Goal: Task Accomplishment & Management: Use online tool/utility

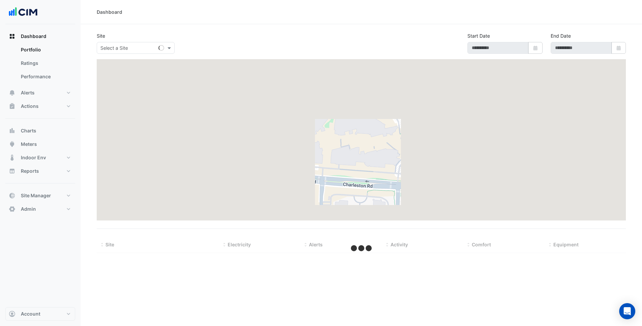
select select "***"
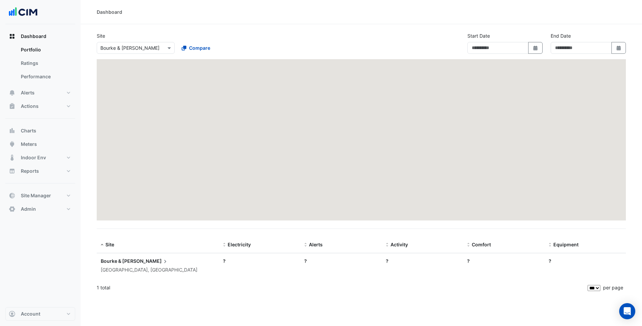
type input "**********"
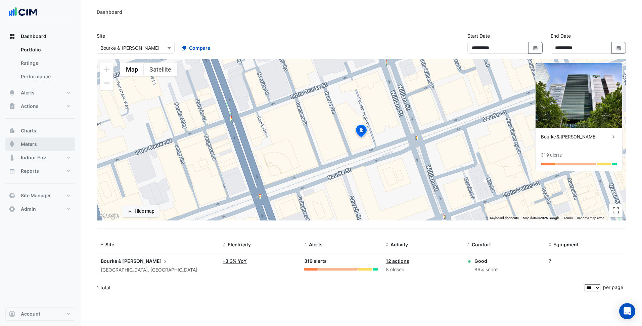
click at [54, 146] on button "Meters" at bounding box center [40, 143] width 70 height 13
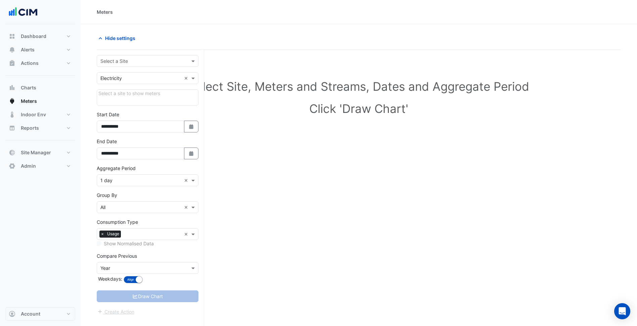
click at [139, 58] on input "text" at bounding box center [140, 61] width 81 height 7
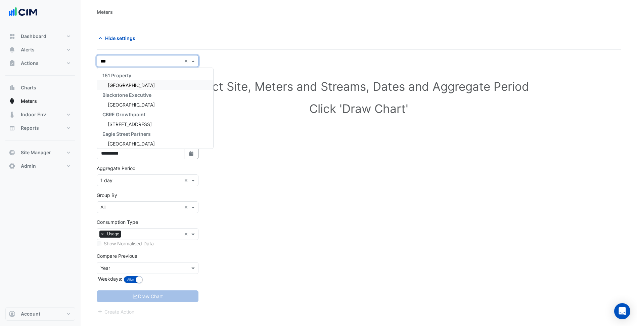
type input "****"
click at [141, 81] on div "[GEOGRAPHIC_DATA]" at bounding box center [155, 85] width 116 height 10
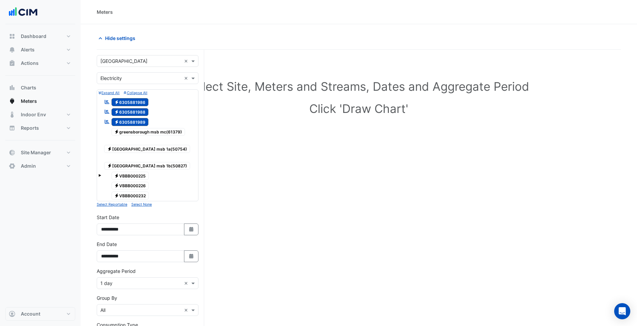
click at [148, 118] on span "Electricity 6305881989" at bounding box center [129, 122] width 37 height 8
click at [143, 113] on span "Electricity 6305881988" at bounding box center [129, 112] width 37 height 8
click at [142, 98] on span "Electricity 6305881986" at bounding box center [129, 102] width 37 height 8
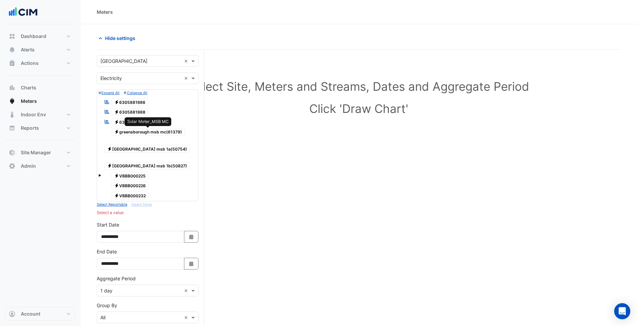
click at [148, 130] on span "Electricity greensborough msb mc(61379)" at bounding box center [148, 132] width 74 height 8
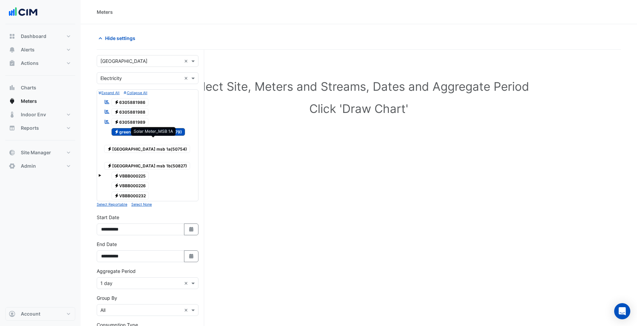
click at [146, 145] on span "Electricity [GEOGRAPHIC_DATA] msb 1a(50754)" at bounding box center [147, 149] width 86 height 8
click at [147, 162] on span "Electricity [GEOGRAPHIC_DATA] msb 1b(50827)" at bounding box center [147, 166] width 86 height 8
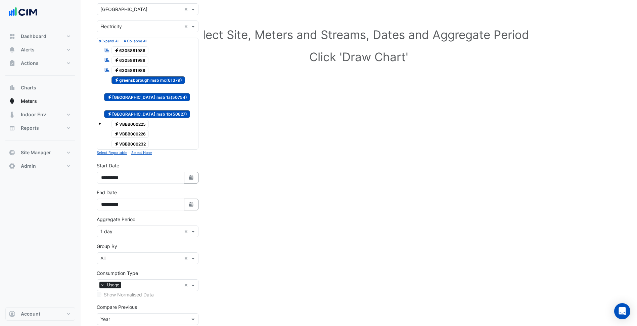
scroll to position [67, 0]
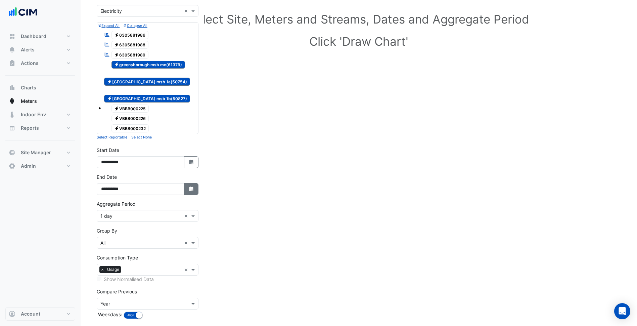
click at [196, 187] on button "Select Date" at bounding box center [191, 189] width 15 height 12
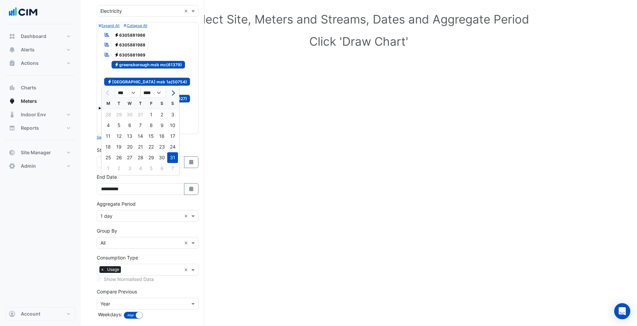
click at [174, 95] on button "Next month" at bounding box center [173, 92] width 8 height 11
click at [109, 95] on button "Previous month" at bounding box center [108, 92] width 8 height 11
click at [174, 94] on button "Next month" at bounding box center [173, 92] width 8 height 11
select select "*"
click at [135, 125] on div "11" at bounding box center [140, 125] width 11 height 11
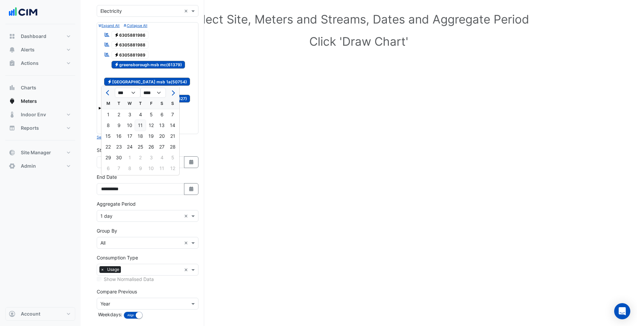
type input "**********"
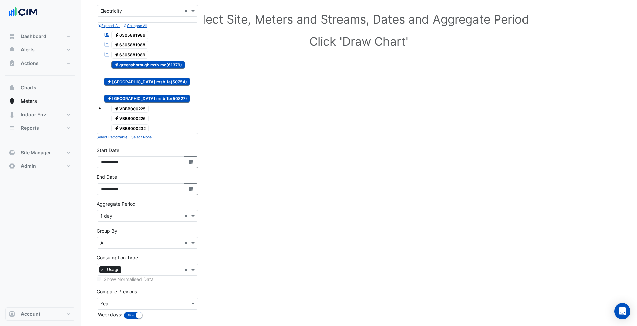
click at [150, 215] on form "Select a Site × [GEOGRAPHIC_DATA] × Utility Type × Electricity × Expand All Col…" at bounding box center [148, 169] width 102 height 363
click at [140, 212] on div "Aggregate Period × 1 day ×" at bounding box center [148, 216] width 102 height 12
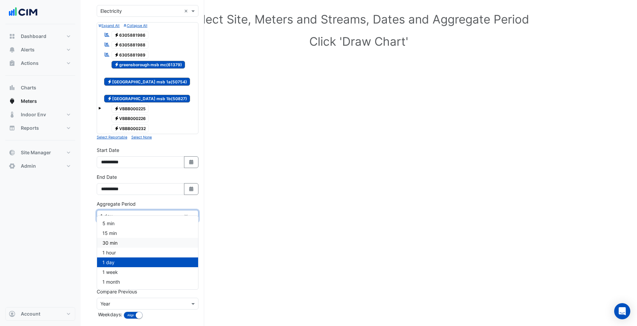
click at [123, 244] on div "30 min" at bounding box center [147, 243] width 101 height 10
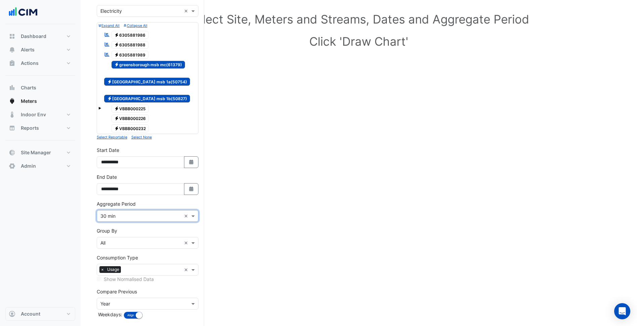
click at [171, 325] on button "Draw Chart" at bounding box center [148, 332] width 102 height 12
